Goal: Task Accomplishment & Management: Use online tool/utility

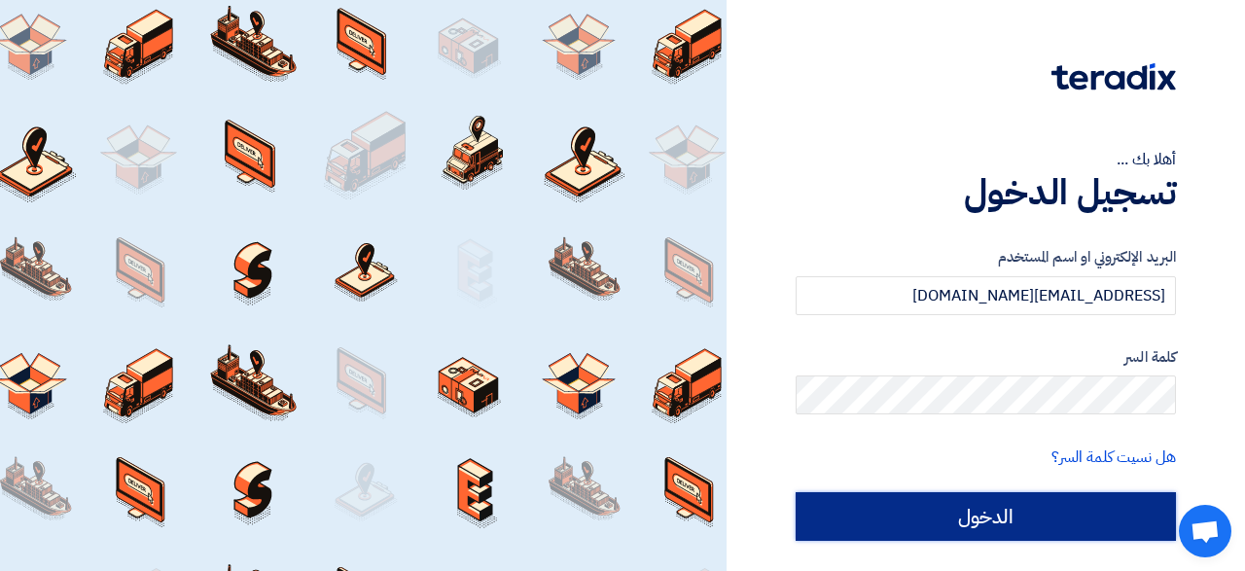
click at [983, 516] on input "الدخول" at bounding box center [985, 516] width 380 height 49
click at [957, 526] on input "الدخول" at bounding box center [985, 516] width 380 height 49
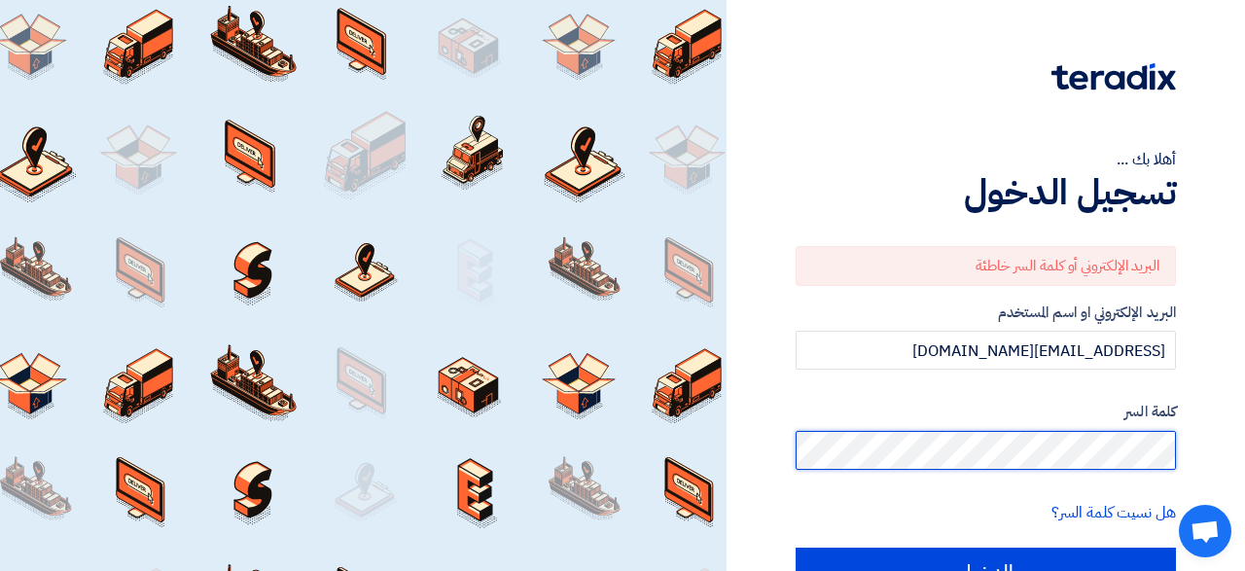
click at [795, 547] on input "الدخول" at bounding box center [985, 571] width 380 height 49
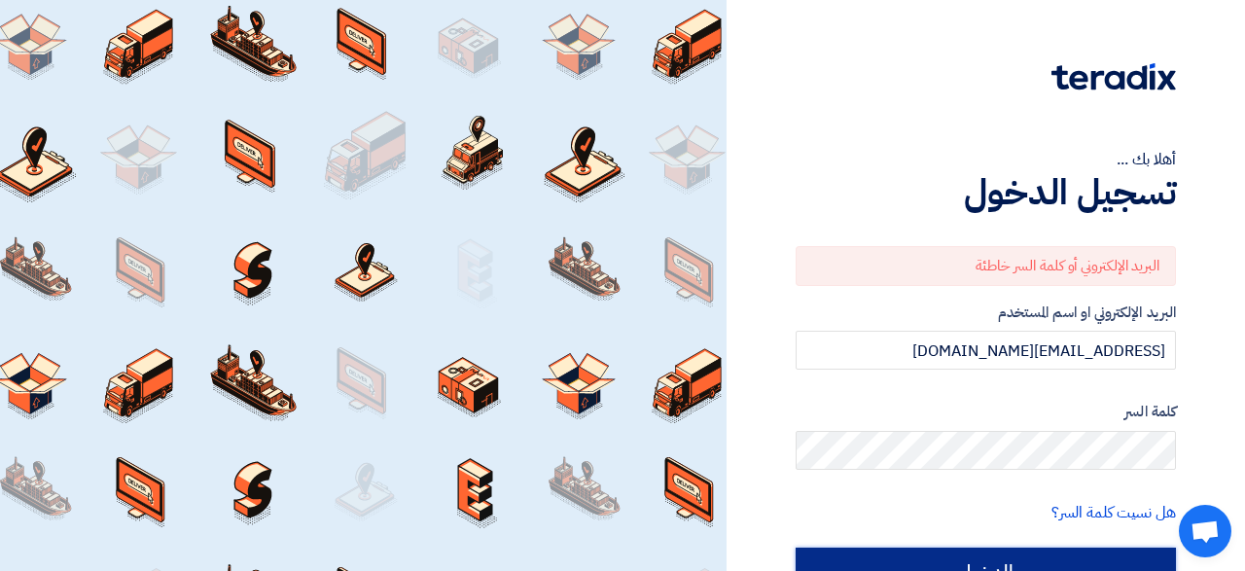
click at [985, 559] on input "الدخول" at bounding box center [985, 571] width 380 height 49
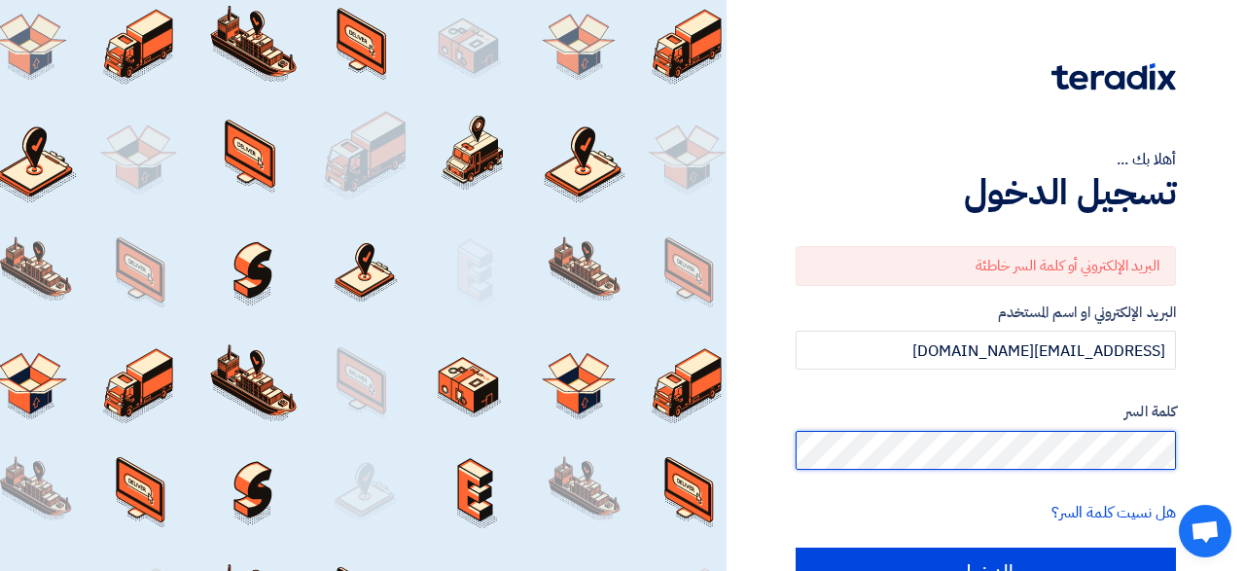
click at [795, 547] on input "الدخول" at bounding box center [985, 571] width 380 height 49
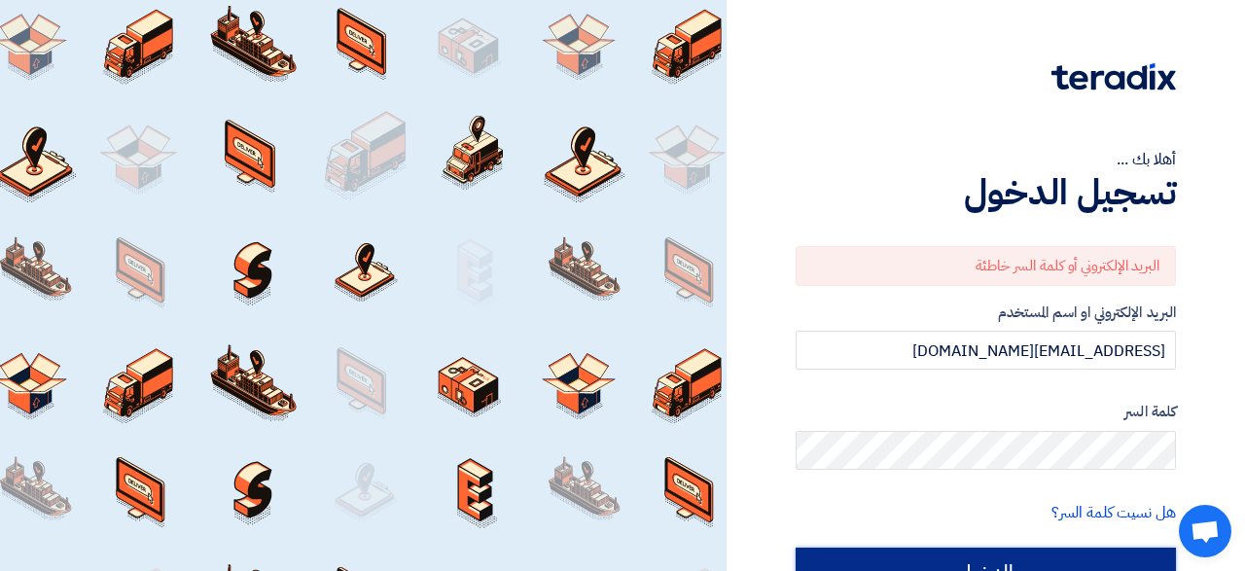
click at [975, 555] on input "الدخول" at bounding box center [985, 571] width 380 height 49
click at [979, 562] on input "الدخول" at bounding box center [985, 571] width 380 height 49
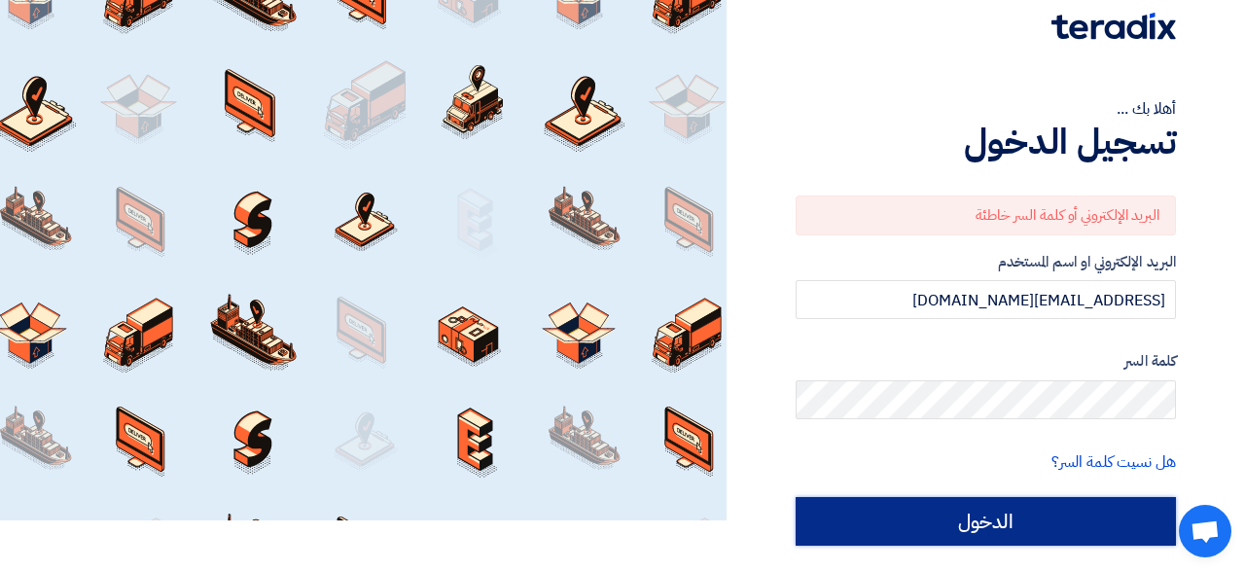
scroll to position [101, 0]
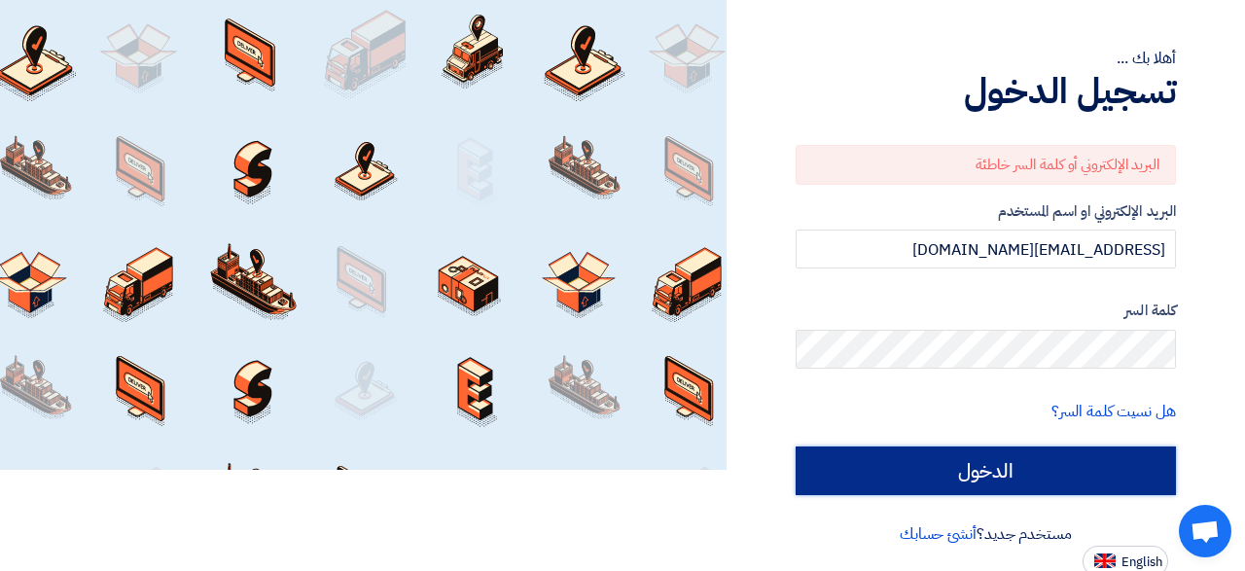
click at [1041, 472] on input "الدخول" at bounding box center [985, 470] width 380 height 49
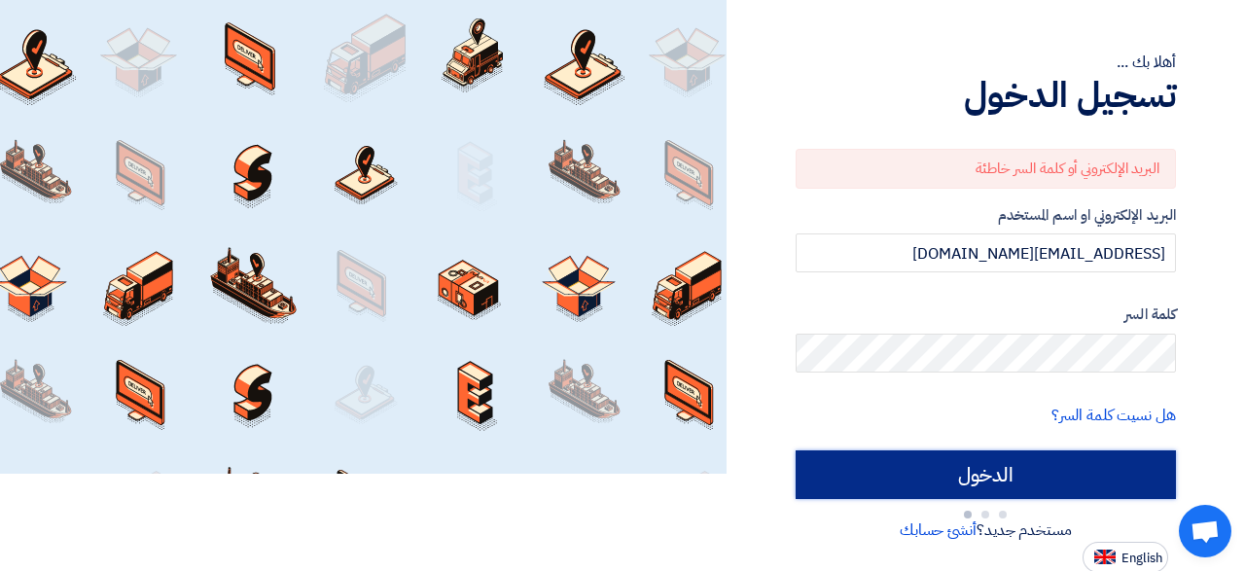
click at [1041, 472] on input "الدخول" at bounding box center [985, 474] width 380 height 49
click at [1021, 469] on input "الدخول" at bounding box center [985, 474] width 380 height 49
click at [1006, 477] on input "الدخول" at bounding box center [985, 474] width 380 height 49
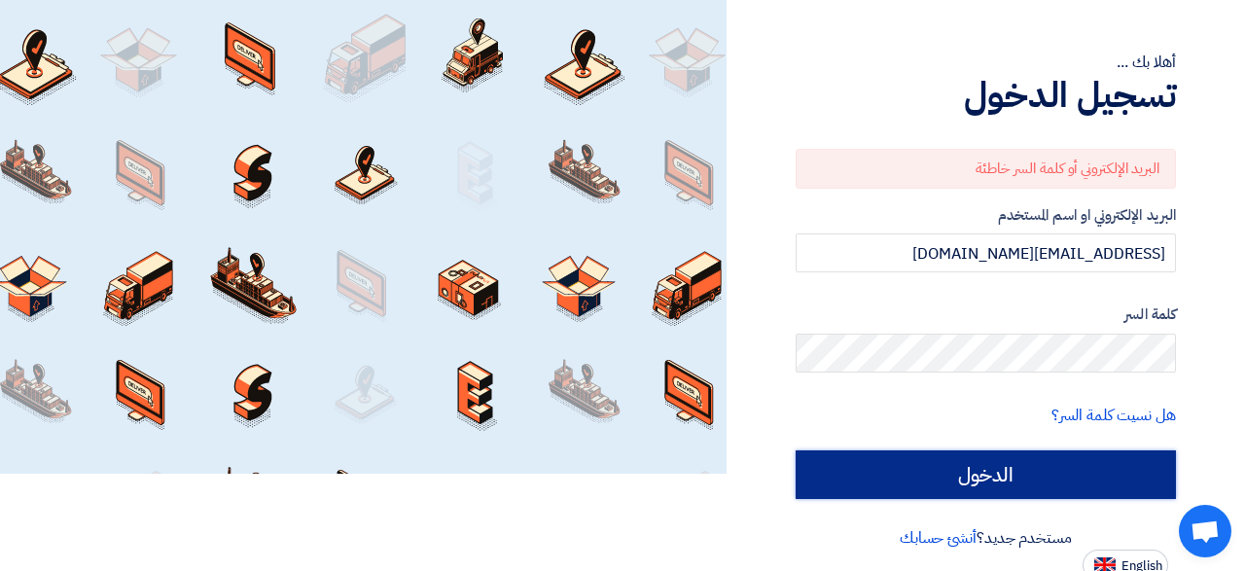
click at [1006, 477] on input "الدخول" at bounding box center [985, 474] width 380 height 49
click at [981, 469] on input "الدخول" at bounding box center [985, 474] width 380 height 49
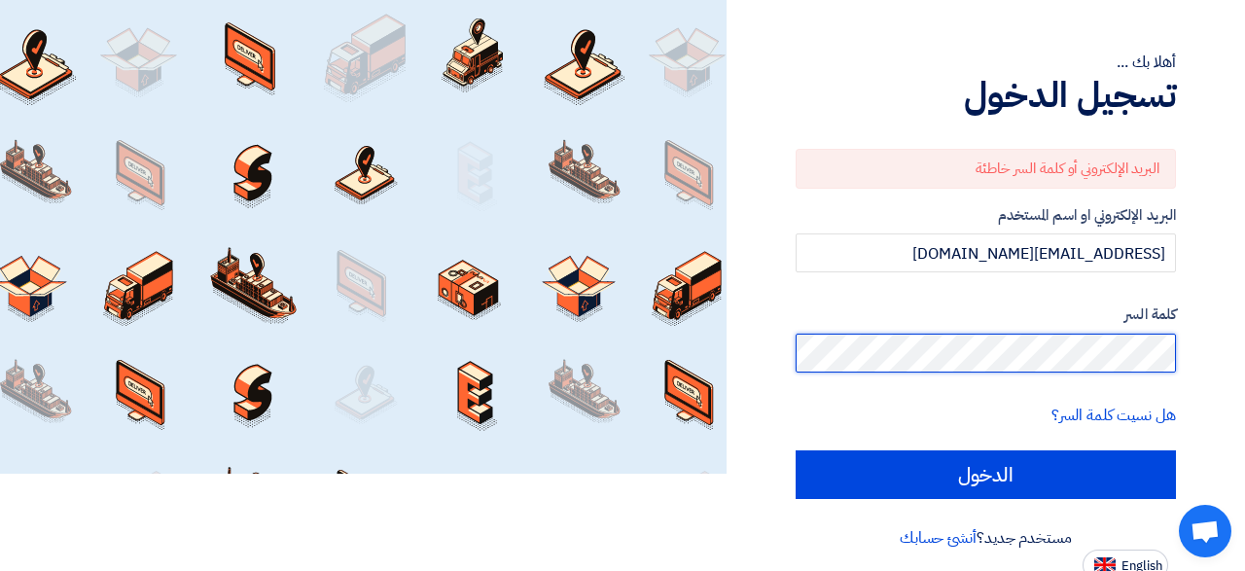
click at [795, 450] on input "الدخول" at bounding box center [985, 474] width 380 height 49
type input "Sign in"
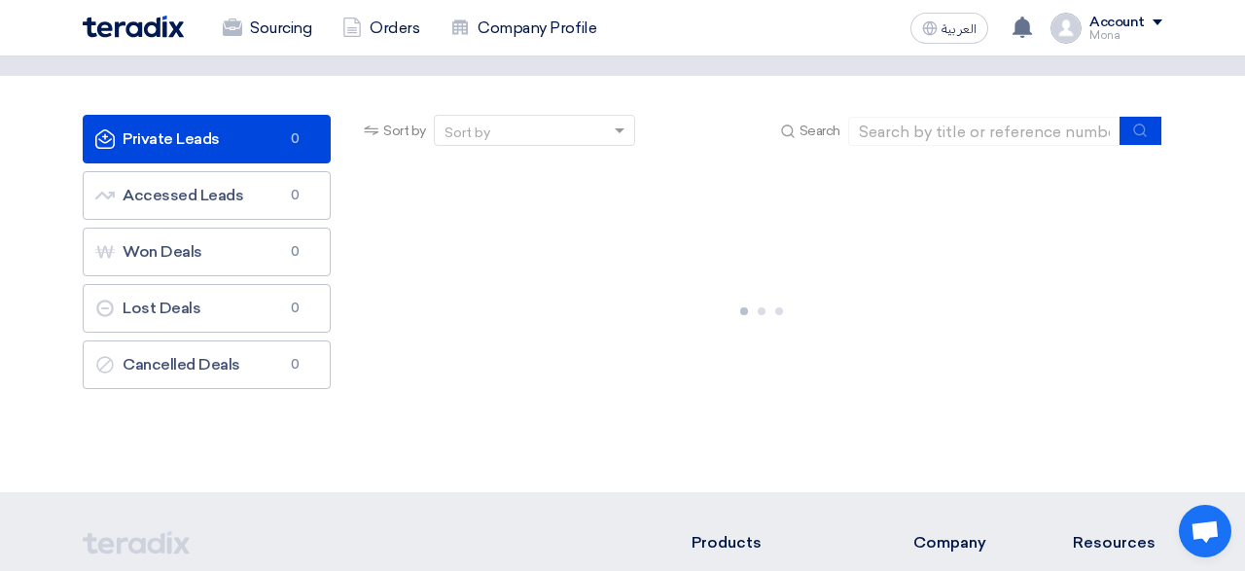
scroll to position [0, 0]
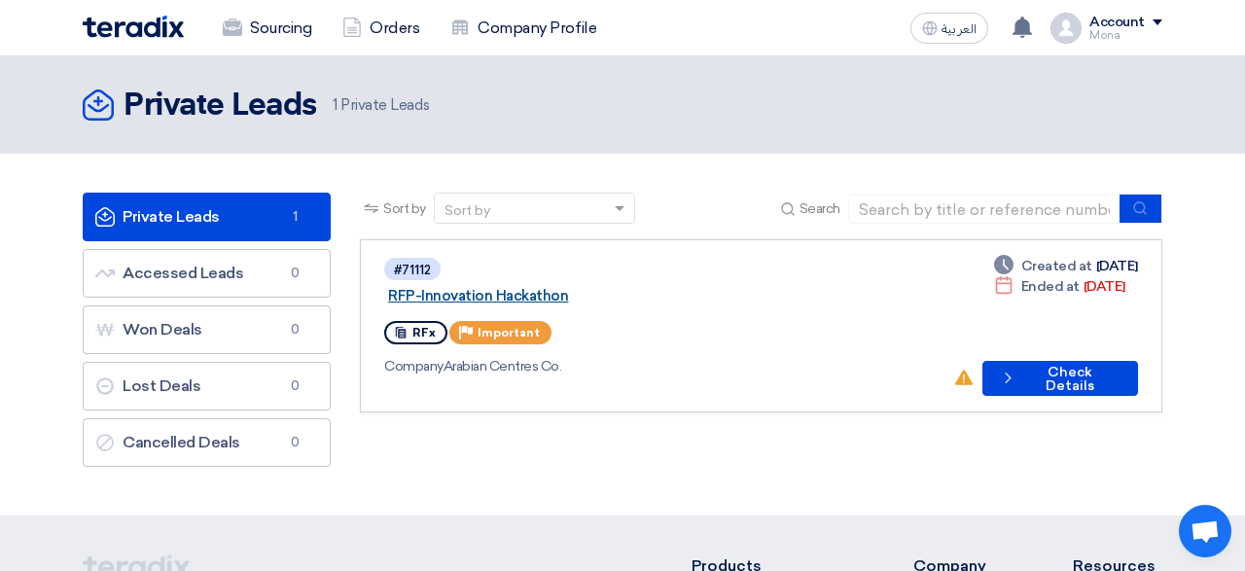
click at [580, 287] on link "RFP-Innovation Hackathon" at bounding box center [631, 296] width 486 height 18
